Goal: Find contact information: Find contact information

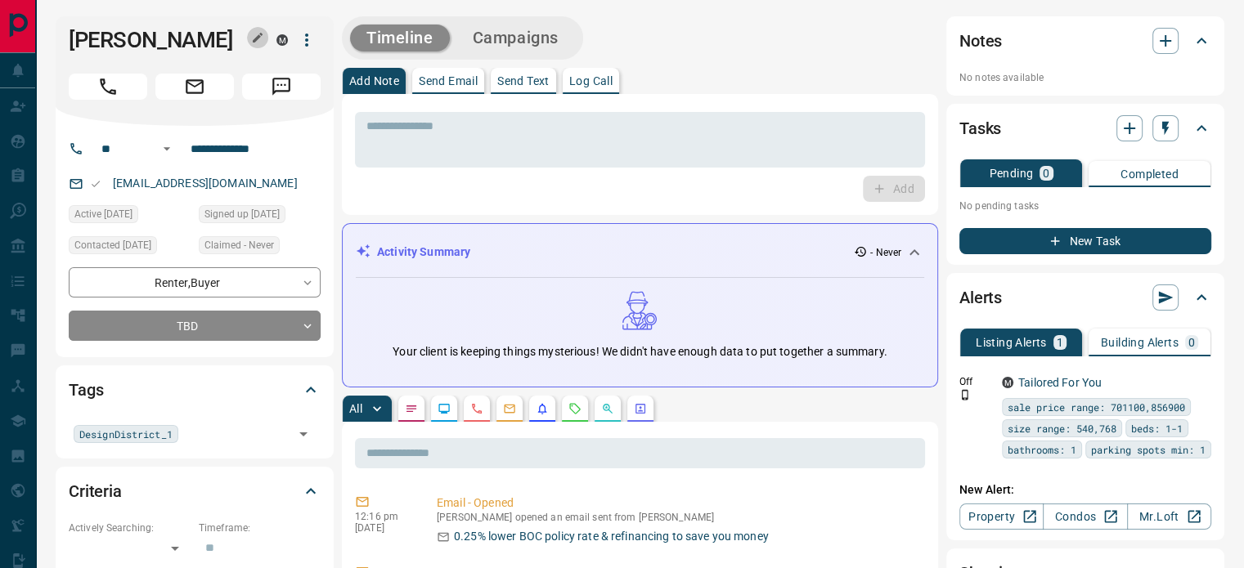
click at [259, 38] on icon "button" at bounding box center [257, 37] width 13 height 13
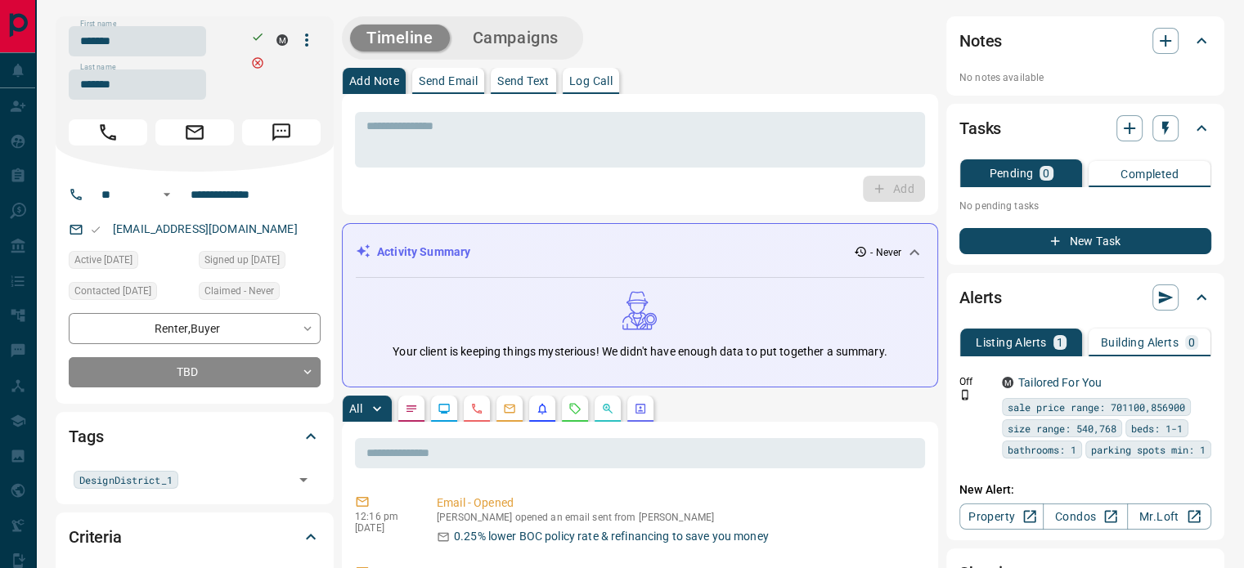
click at [175, 52] on input "*******" at bounding box center [137, 41] width 137 height 30
click at [134, 97] on input "*******" at bounding box center [137, 84] width 137 height 30
click at [249, 189] on input "**********" at bounding box center [248, 195] width 128 height 26
click at [284, 239] on div "[EMAIL_ADDRESS][DOMAIN_NAME]" at bounding box center [195, 229] width 252 height 27
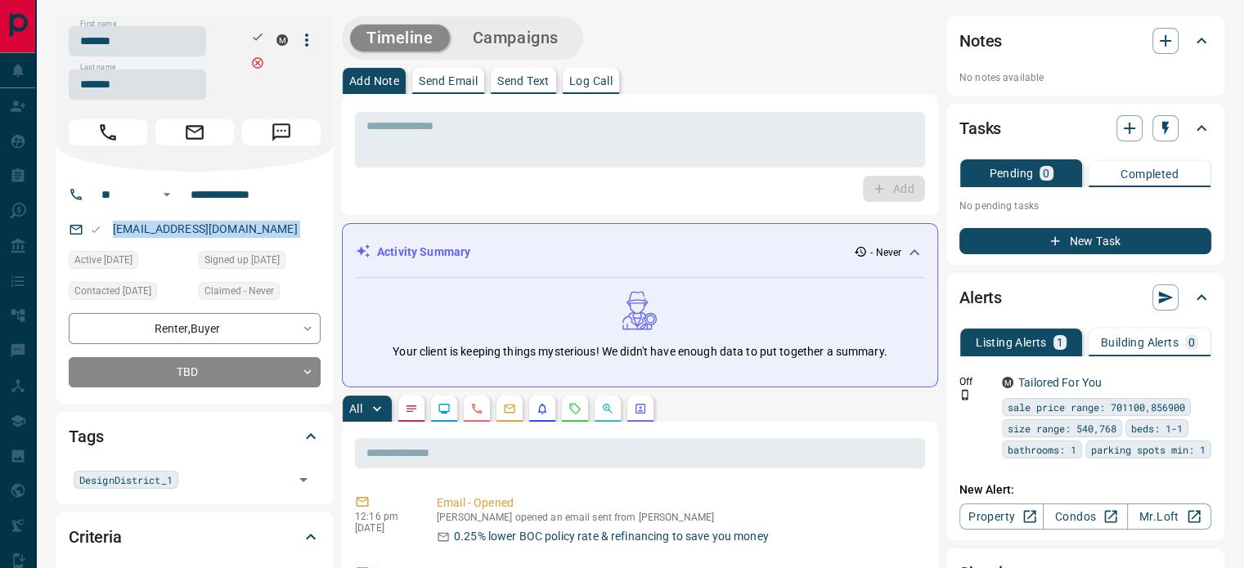
click at [284, 239] on div "[EMAIL_ADDRESS][DOMAIN_NAME]" at bounding box center [195, 229] width 252 height 27
copy link "[EMAIL_ADDRESS][DOMAIN_NAME]"
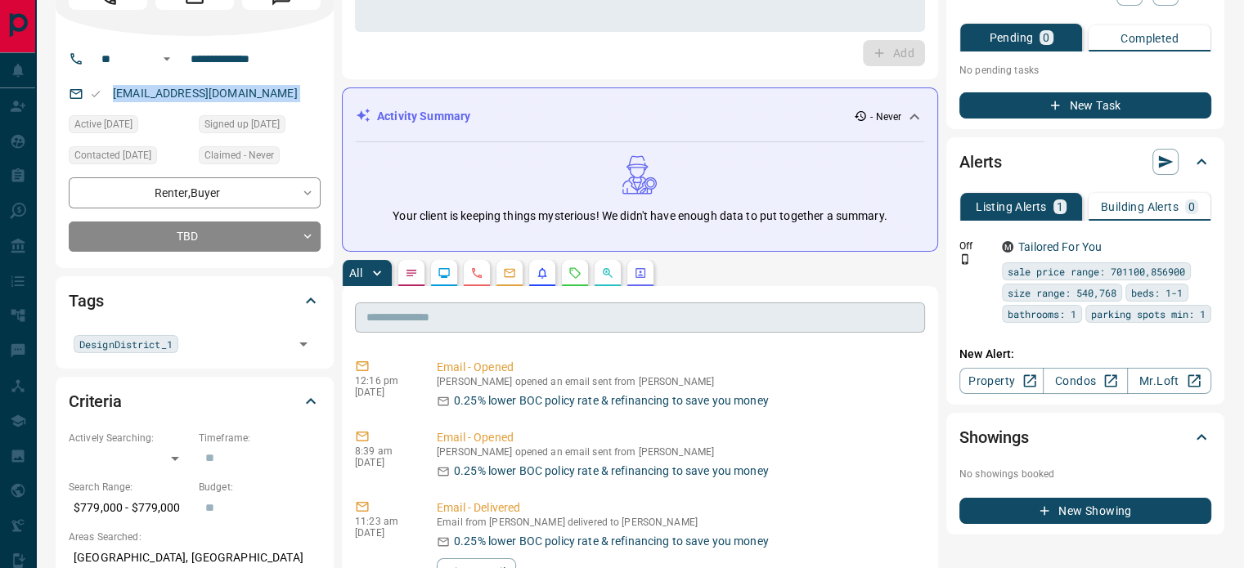
scroll to position [164, 0]
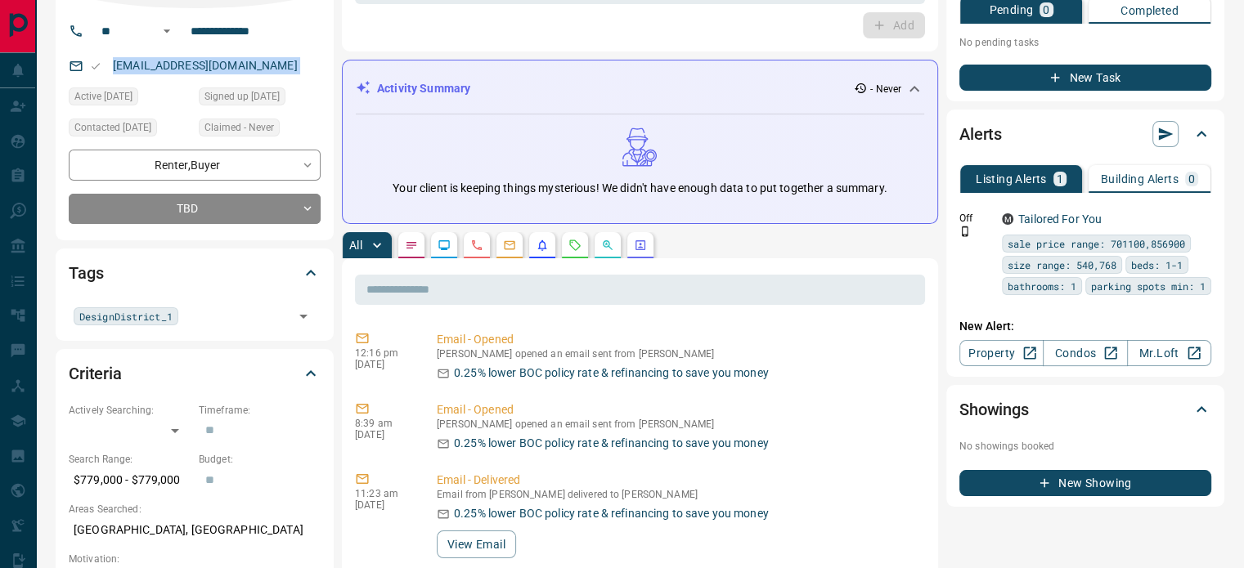
click at [468, 240] on button "button" at bounding box center [477, 245] width 26 height 26
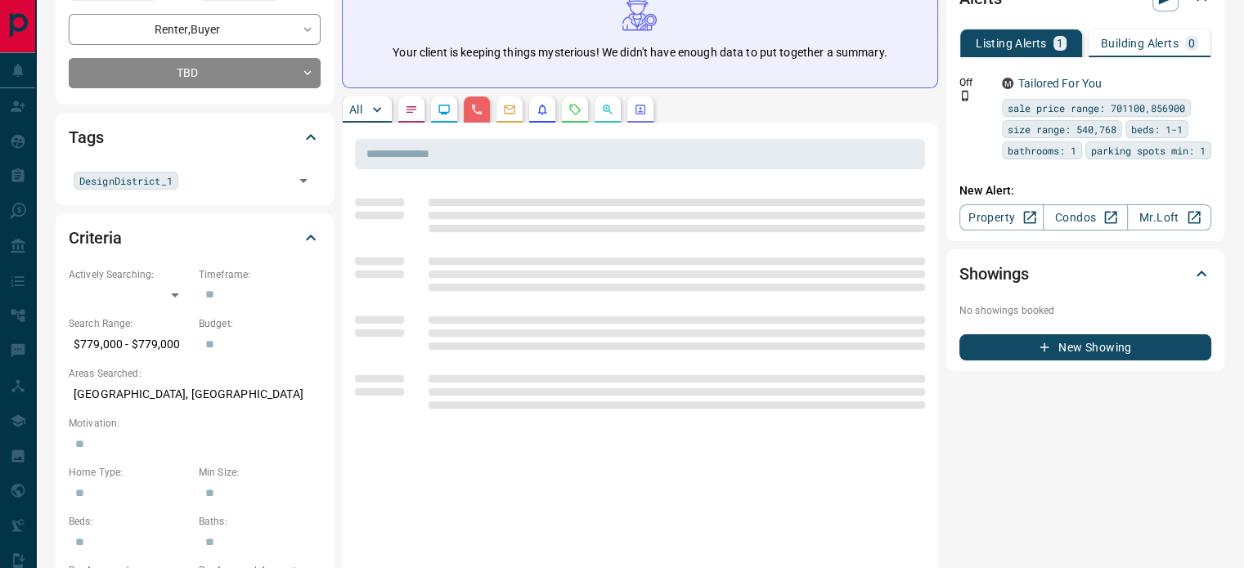
scroll to position [327, 0]
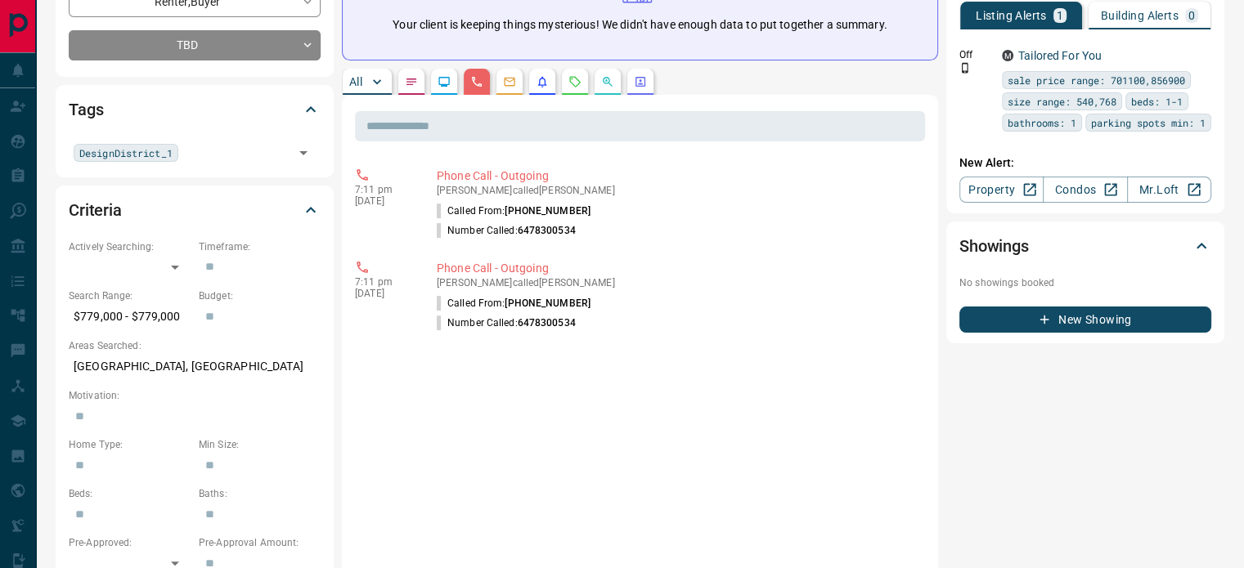
click at [121, 378] on p "[GEOGRAPHIC_DATA], [GEOGRAPHIC_DATA]" at bounding box center [195, 366] width 252 height 27
click at [137, 369] on p "[GEOGRAPHIC_DATA], [GEOGRAPHIC_DATA]" at bounding box center [195, 366] width 252 height 27
copy p "West"
click at [137, 369] on p "[GEOGRAPHIC_DATA], [GEOGRAPHIC_DATA]" at bounding box center [195, 366] width 252 height 27
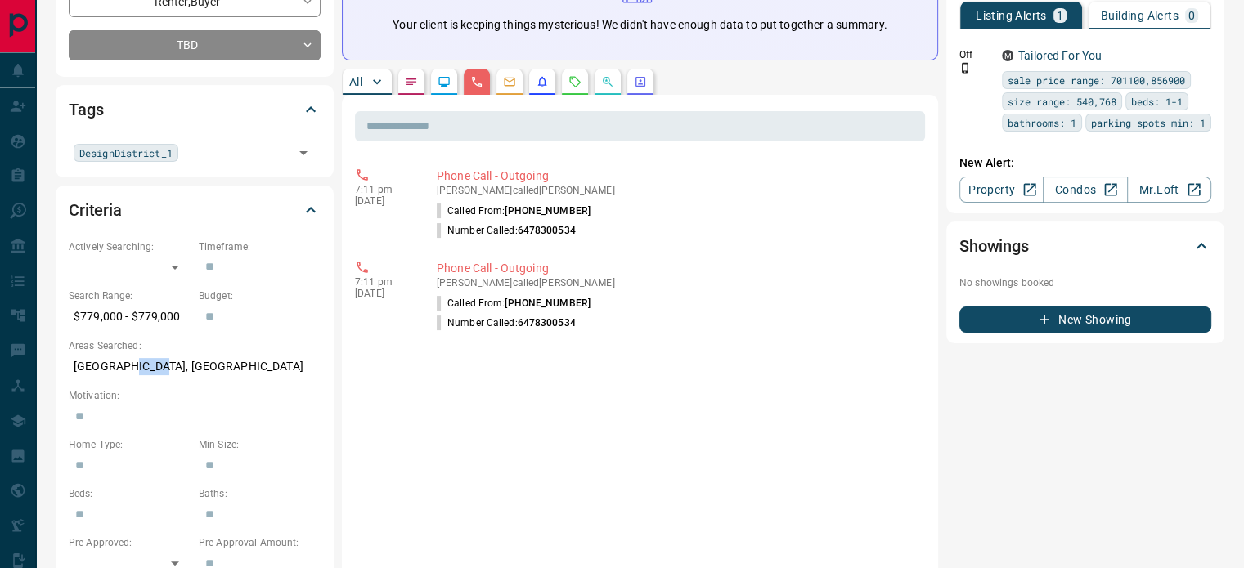
click at [137, 369] on p "[GEOGRAPHIC_DATA], [GEOGRAPHIC_DATA]" at bounding box center [195, 366] width 252 height 27
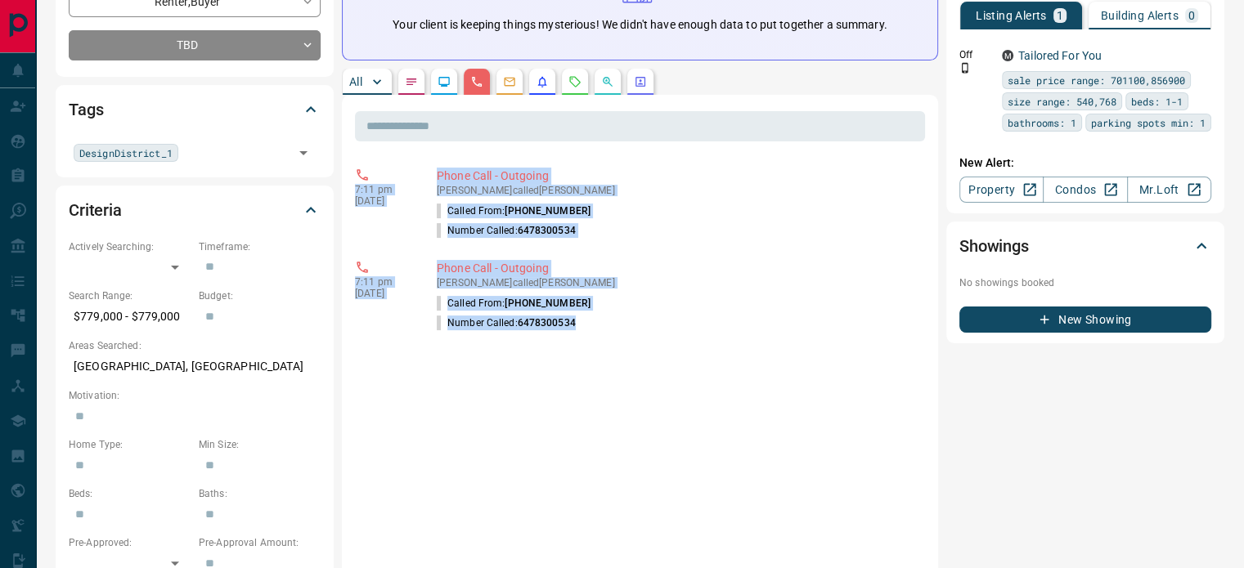
copy div "7:11 pm [DATE] Phone Call - Outgoing [PERSON_NAME] called [PERSON_NAME] Called …"
drag, startPoint x: 639, startPoint y: 356, endPoint x: 345, endPoint y: 191, distance: 336.8
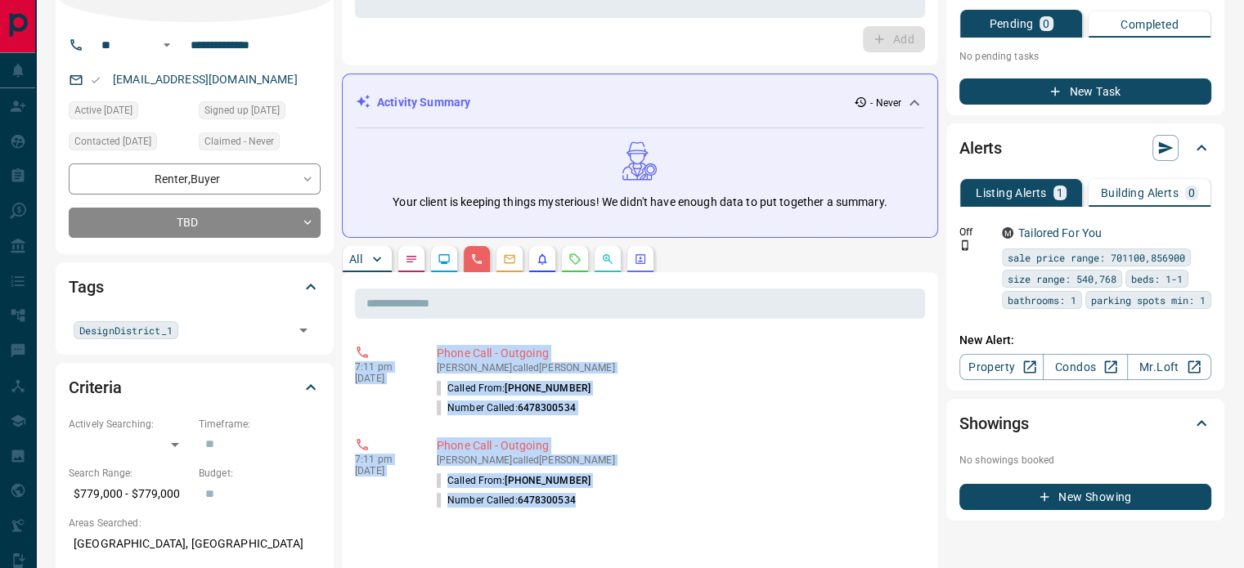
scroll to position [0, 0]
